Goal: Register for event/course

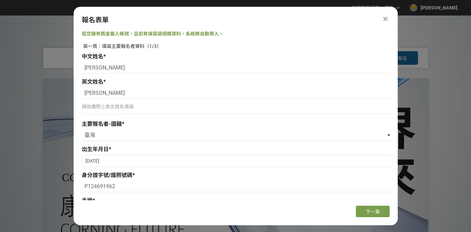
select select "臺灣"
select select "中（台中、彰化、南投、雲林）"
select select "理 / 工 / 電機 / 資訊 領域"
select select "學士"
select select "四年級"
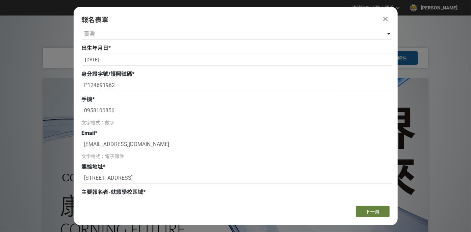
click at [363, 211] on button "下一頁" at bounding box center [373, 211] width 34 height 11
select select "無共同作者"
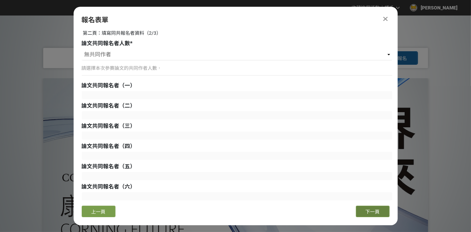
click at [365, 209] on button "下一頁" at bounding box center [373, 211] width 34 height 11
select select "否 (No)"
select select "是"
select select "老師推薦"
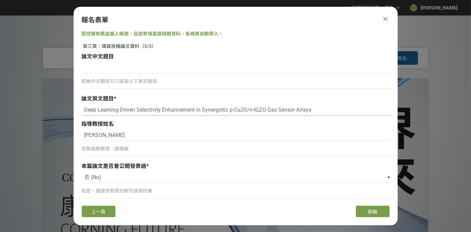
drag, startPoint x: 336, startPoint y: 114, endPoint x: 12, endPoint y: 114, distance: 324.3
click at [382, 18] on div at bounding box center [386, 19] width 8 height 8
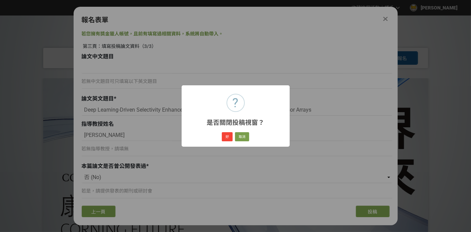
click at [233, 139] on div "好 取消" at bounding box center [235, 136] width 29 height 11
click at [230, 140] on button "好" at bounding box center [227, 136] width 11 height 9
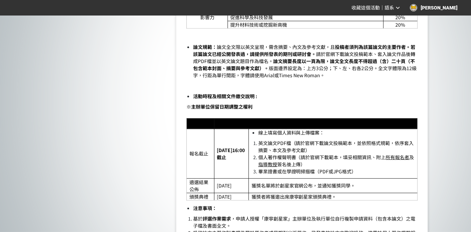
scroll to position [743, 0]
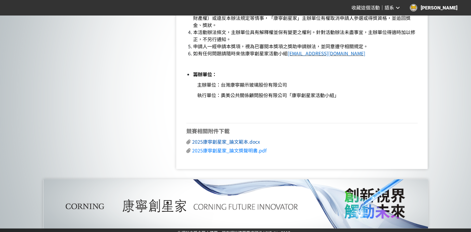
click at [228, 140] on span "2025康寧創星家_論文範本.docx" at bounding box center [226, 142] width 68 height 7
